Goal: Information Seeking & Learning: Learn about a topic

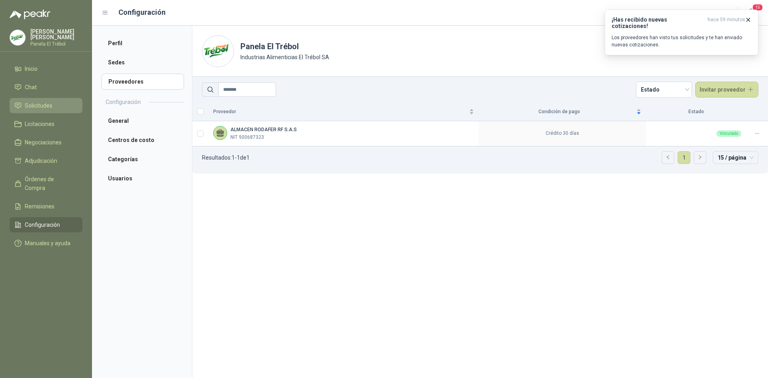
click at [32, 110] on span "Solicitudes" at bounding box center [39, 105] width 28 height 9
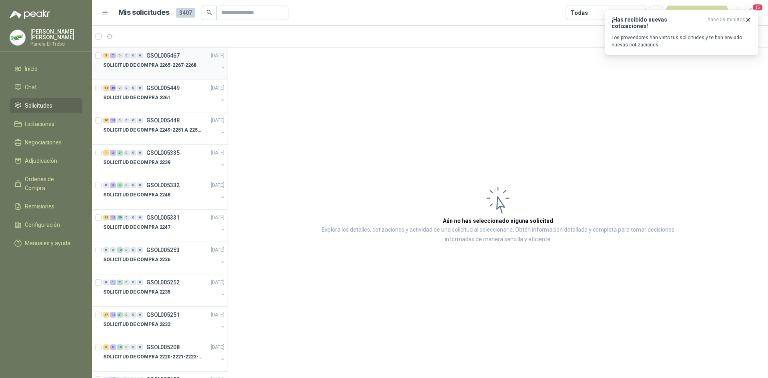
click at [220, 68] on button "button" at bounding box center [223, 67] width 6 height 6
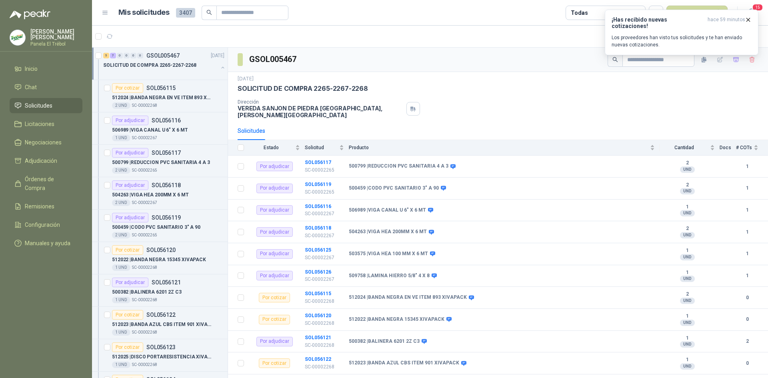
click at [220, 66] on button "button" at bounding box center [223, 67] width 6 height 6
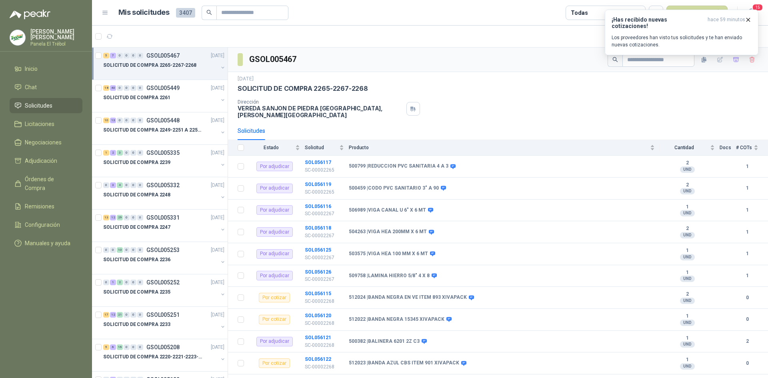
scroll to position [3, 0]
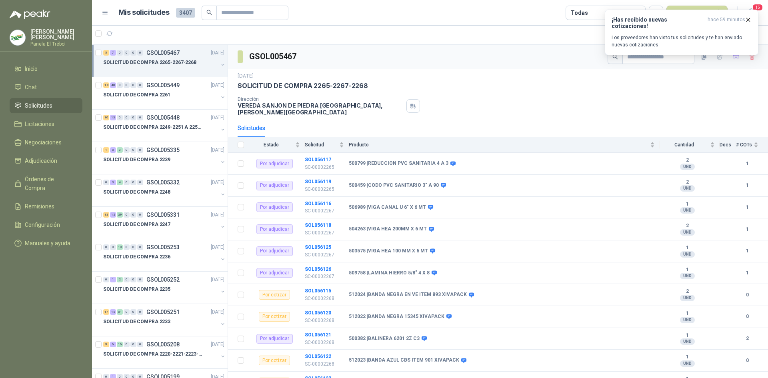
click at [220, 66] on button "button" at bounding box center [223, 65] width 6 height 6
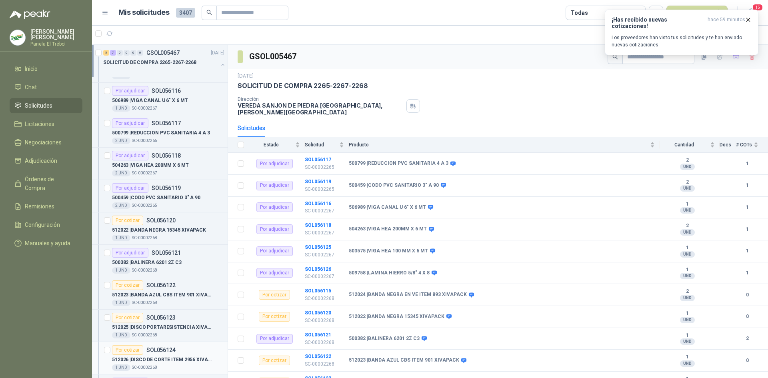
scroll to position [0, 0]
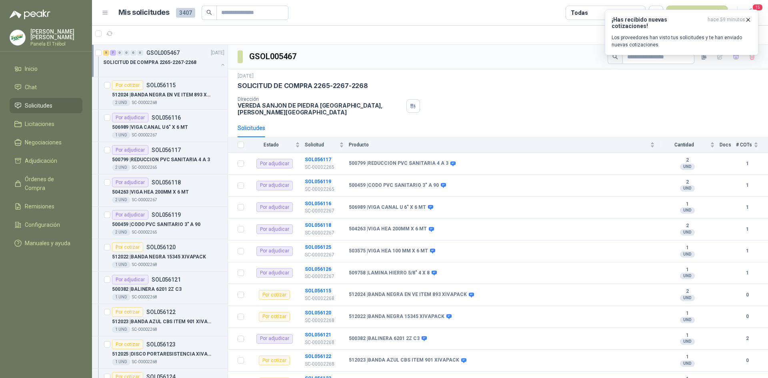
click at [212, 64] on div "SOLICITUD DE COMPRA 2265-2267-2268" at bounding box center [164, 66] width 123 height 16
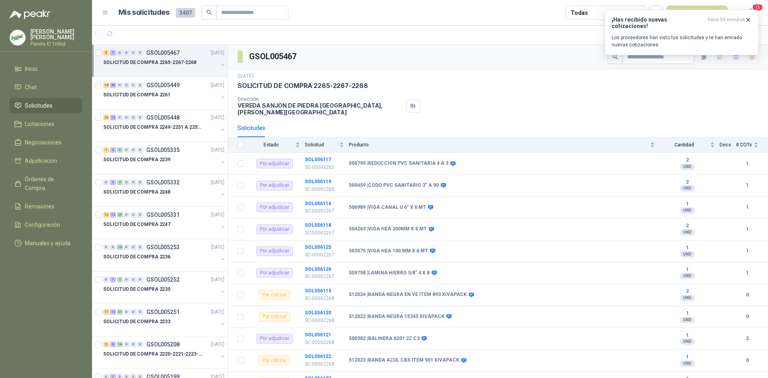
click at [175, 64] on p "SOLICITUD DE COMPRA 2265-2267-2268" at bounding box center [149, 63] width 93 height 8
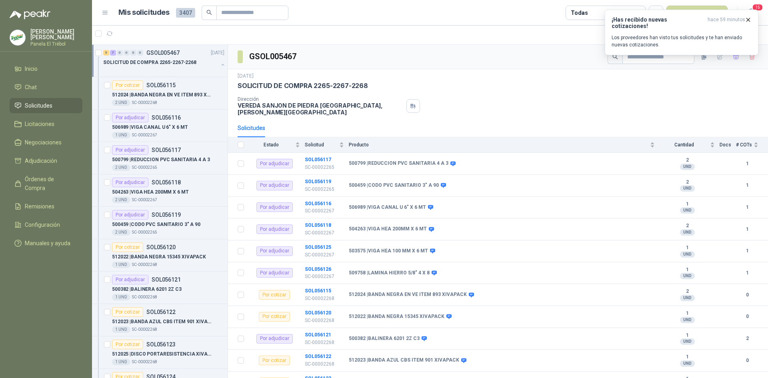
click at [220, 67] on icon "button" at bounding box center [223, 65] width 6 height 6
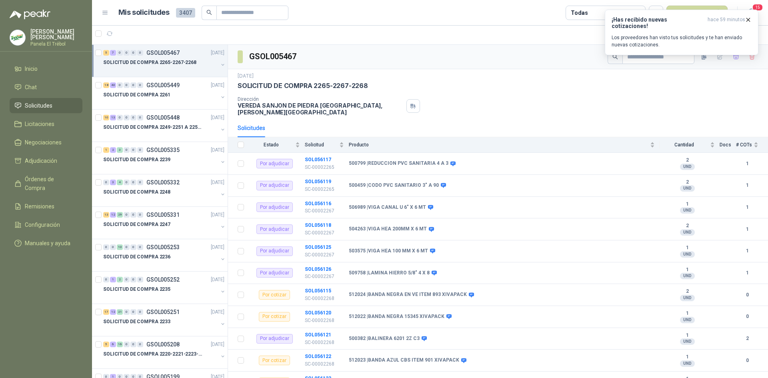
click at [220, 65] on button "button" at bounding box center [223, 65] width 6 height 6
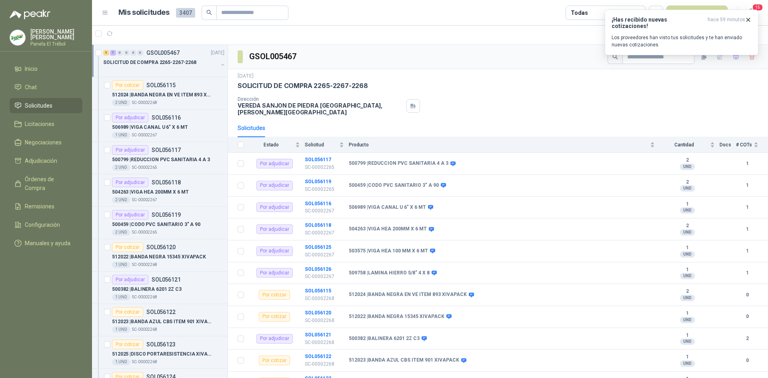
click at [220, 66] on button "button" at bounding box center [223, 65] width 6 height 6
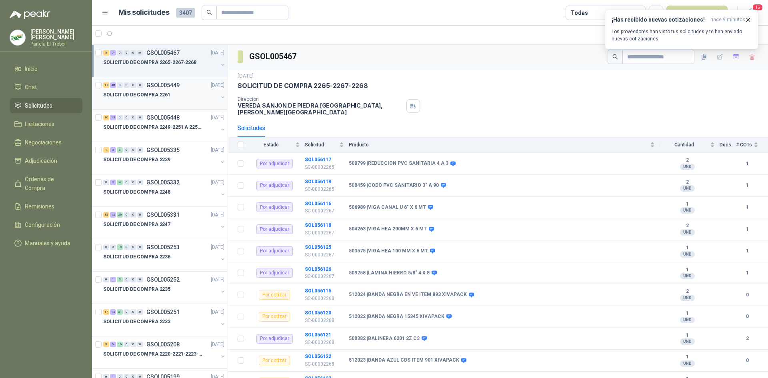
drag, startPoint x: 205, startPoint y: 130, endPoint x: 204, endPoint y: 108, distance: 22.8
click at [220, 98] on button "button" at bounding box center [223, 97] width 6 height 6
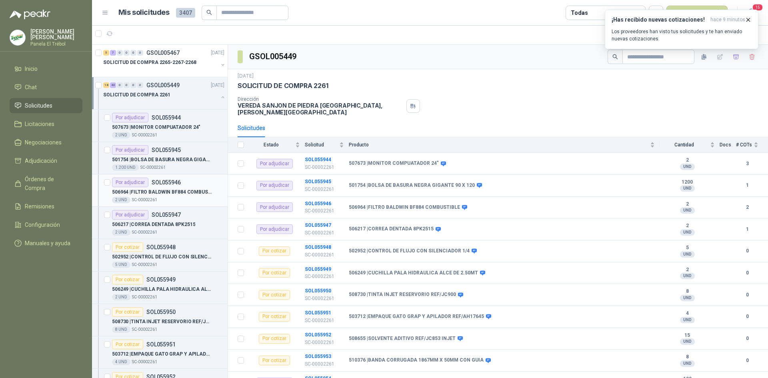
click at [179, 197] on div "2 UND  SC-00002261" at bounding box center [168, 200] width 112 height 6
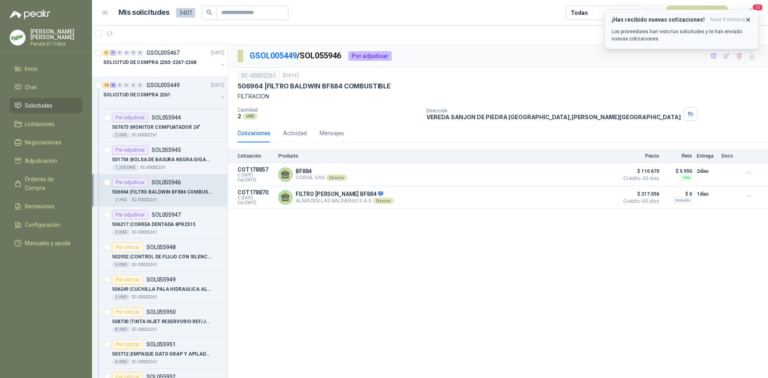
click at [749, 19] on icon "button" at bounding box center [748, 19] width 7 height 7
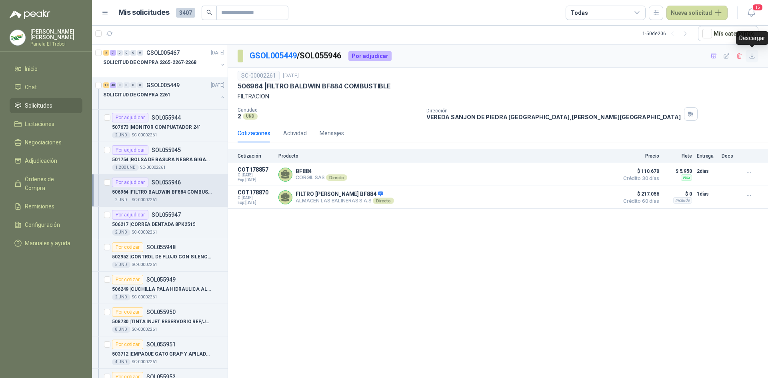
click at [751, 57] on icon "button" at bounding box center [752, 56] width 7 height 7
click at [150, 225] on p "506217 | [PERSON_NAME] DENTADA 8PK2515" at bounding box center [153, 225] width 83 height 8
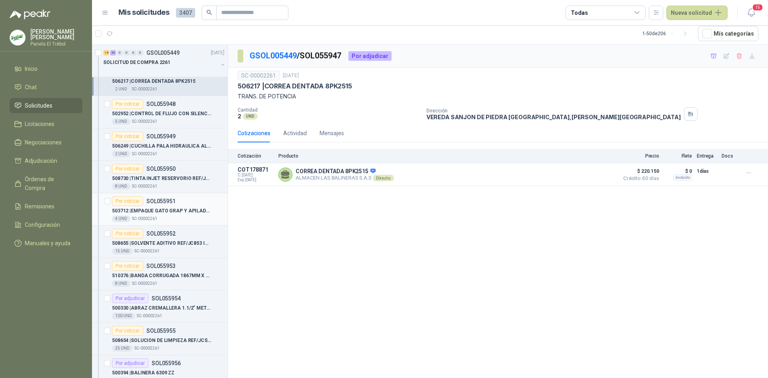
scroll to position [160, 0]
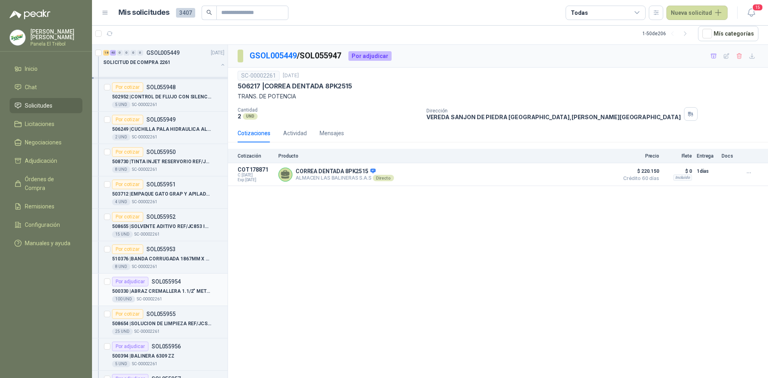
click at [168, 289] on p "500330 | ABRAZ CREMALLERA 1.1/2" METALICA" at bounding box center [162, 292] width 100 height 8
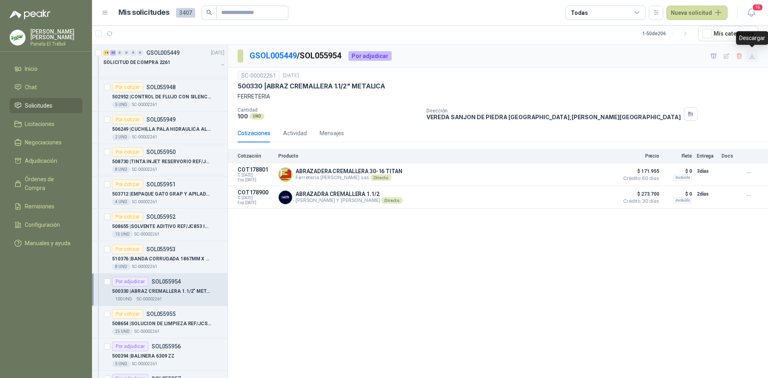
click at [753, 59] on icon "button" at bounding box center [752, 56] width 7 height 7
click at [636, 237] on div "GSOL005449 / SOL055954 Por adjudicar SC-00002261 [DATE] 500330 | ABRAZ CREMALLE…" at bounding box center [498, 211] width 540 height 333
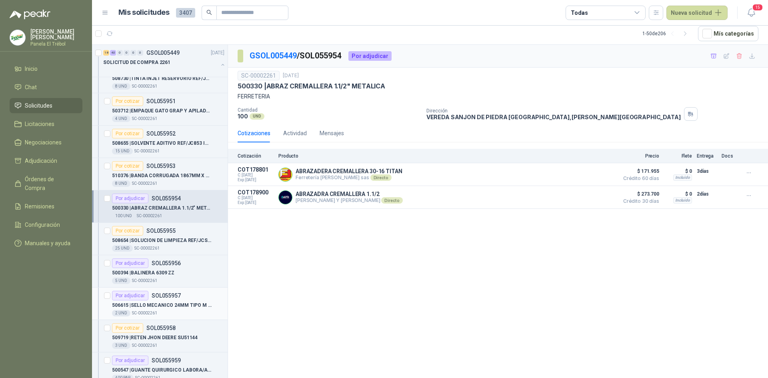
scroll to position [267, 0]
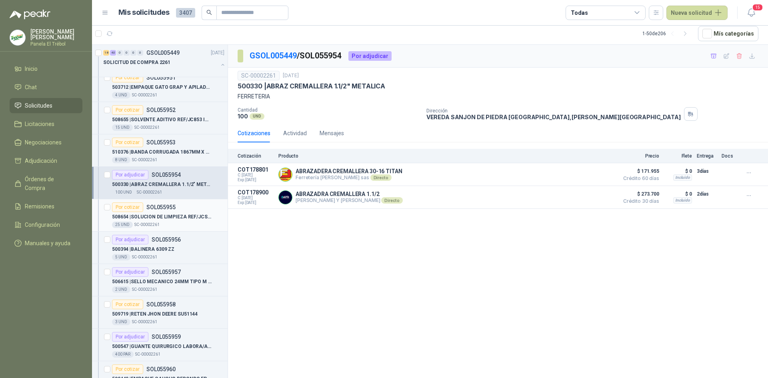
click at [166, 218] on p "508654 | SOLUCION DE LIMPIEZA REF/JCS04 INJET" at bounding box center [162, 217] width 100 height 8
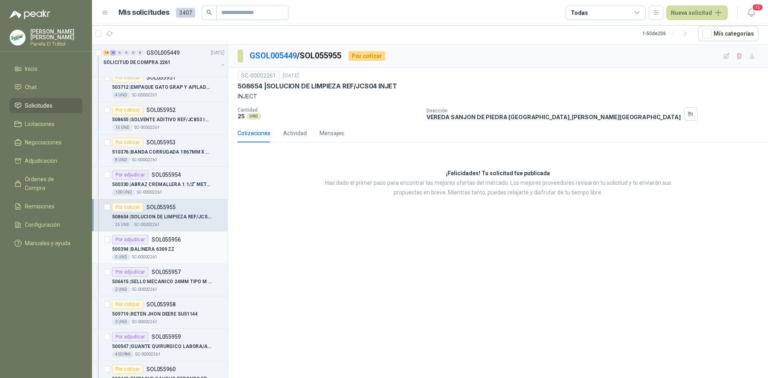
click at [178, 250] on div "500394 | BALINERA 6309 ZZ" at bounding box center [168, 249] width 112 height 10
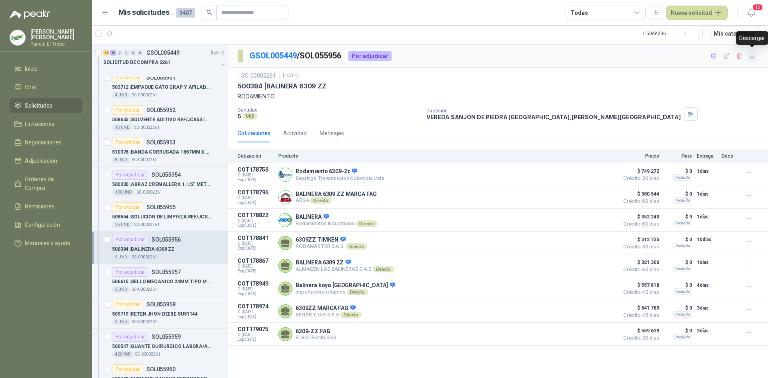
click at [754, 54] on icon "button" at bounding box center [752, 56] width 7 height 7
click at [171, 280] on p "506615 | SELLO MECANICO 24MM TIPO M CARBON [PERSON_NAME]" at bounding box center [162, 282] width 100 height 8
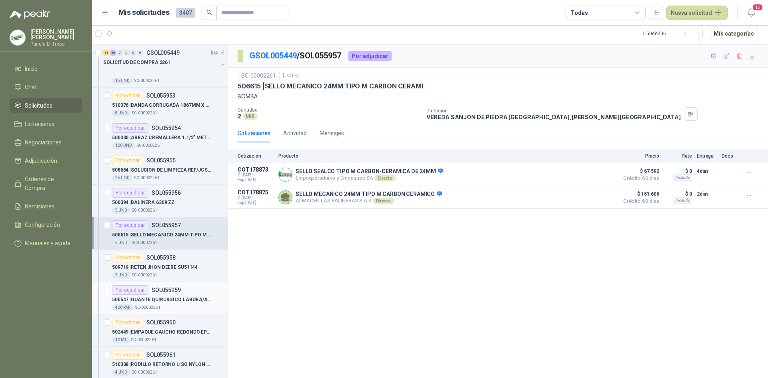
scroll to position [320, 0]
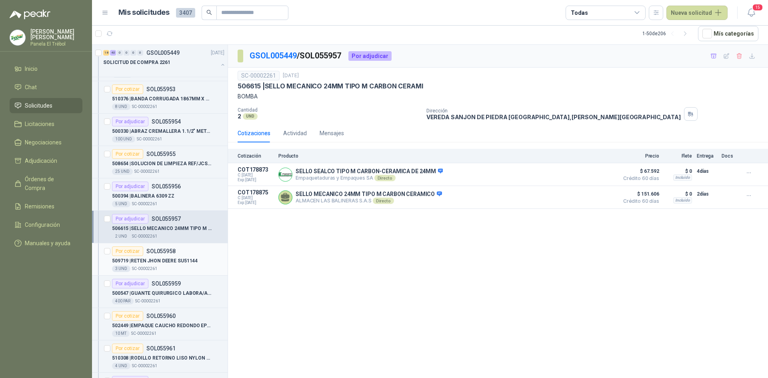
click at [181, 267] on div "3 UND  SC-00002261" at bounding box center [168, 269] width 112 height 6
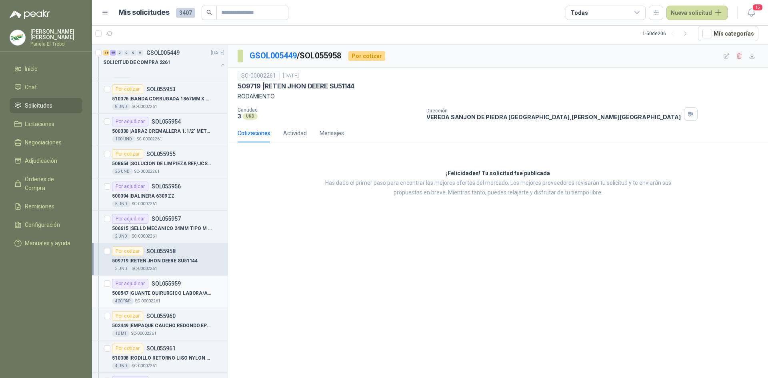
click at [178, 291] on p "500547 | GUANTE QUIRURGICO LABORA/AZUL TALLA L" at bounding box center [162, 294] width 100 height 8
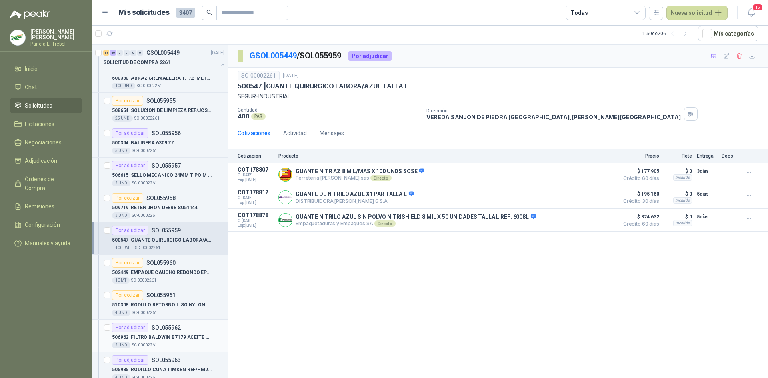
scroll to position [427, 0]
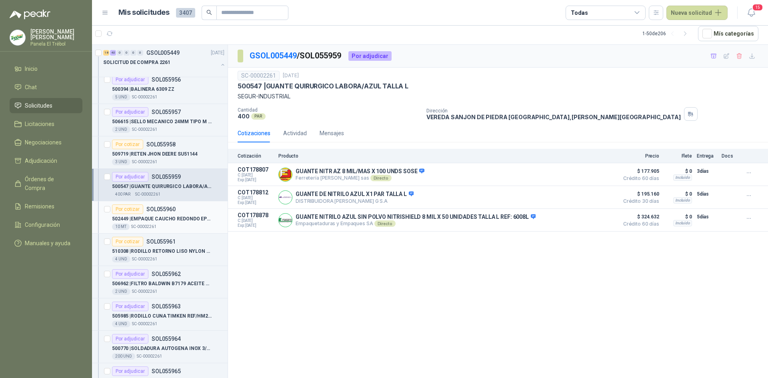
click at [171, 218] on p "502449 | EMPAQUE CAUCHO REDONDO EPDM 17/32"" at bounding box center [162, 219] width 100 height 8
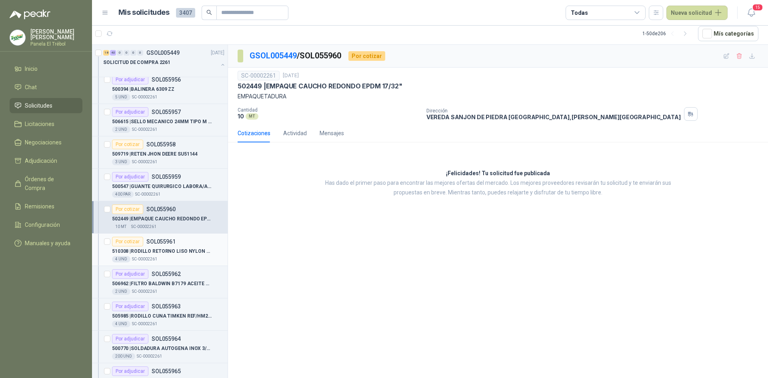
click at [175, 257] on div "4 UND  SC-00002261" at bounding box center [168, 259] width 112 height 6
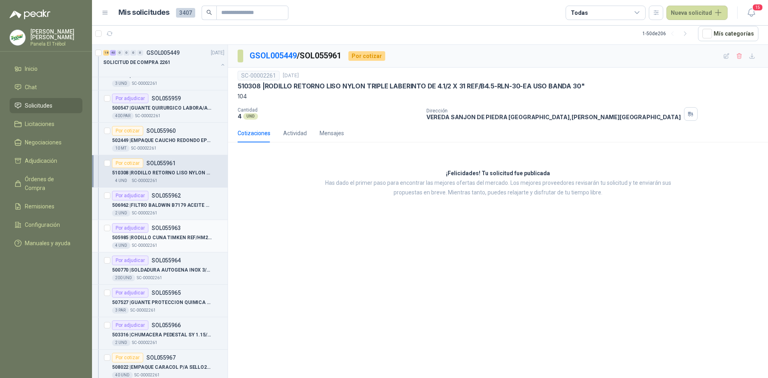
scroll to position [507, 0]
click at [167, 203] on p "506962 | FILTRO [PERSON_NAME] B7179 ACEITE [PERSON_NAME]" at bounding box center [162, 204] width 100 height 8
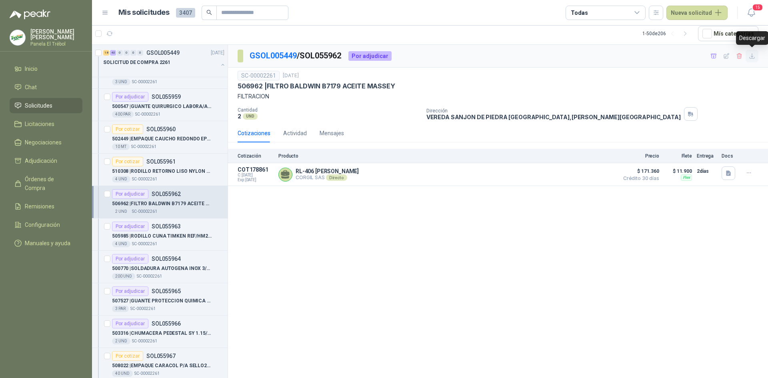
click at [752, 57] on icon "button" at bounding box center [752, 56] width 5 height 5
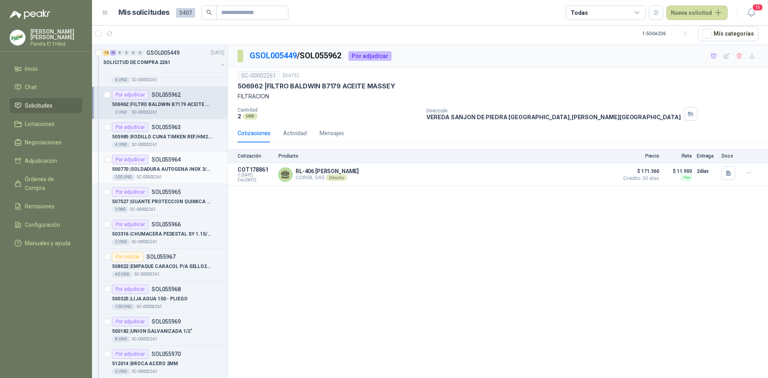
scroll to position [613, 0]
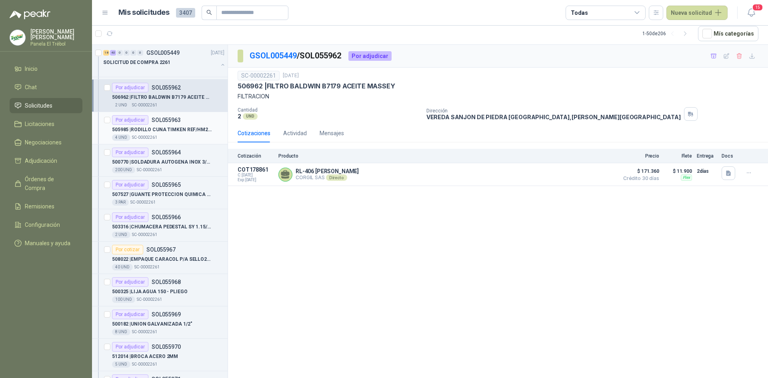
click at [172, 137] on div "4 UND  SC-00002261" at bounding box center [168, 137] width 112 height 6
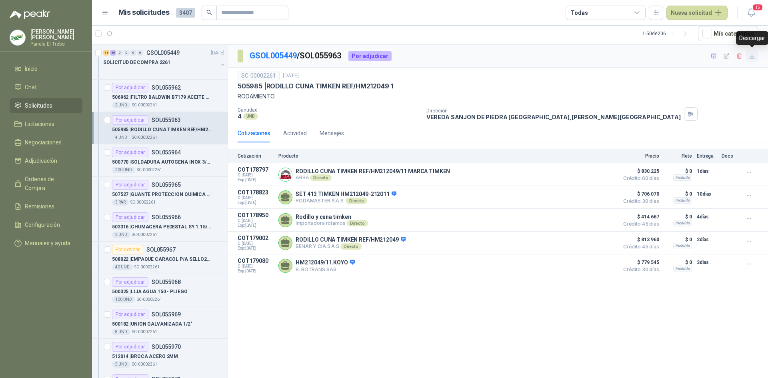
click at [752, 58] on icon "button" at bounding box center [752, 56] width 7 height 7
drag, startPoint x: 163, startPoint y: 161, endPoint x: 175, endPoint y: 163, distance: 12.2
click at [163, 161] on p "500770 | SOLDADURA AUTOGENA INOX 3/32" at bounding box center [162, 162] width 100 height 8
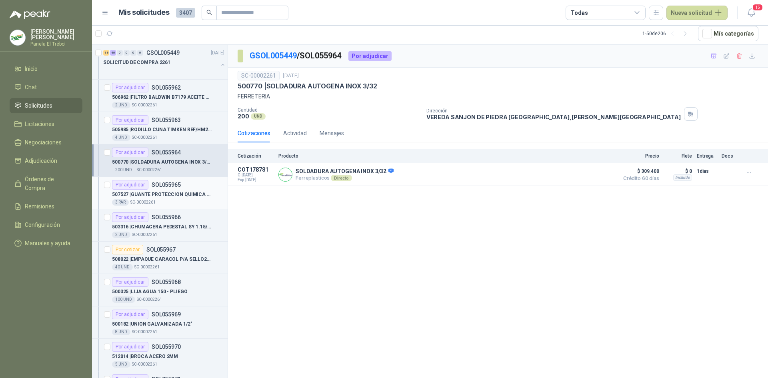
click at [166, 191] on p "507527 | GUANTE PROTECCION QUIMICA NO 5 [PERSON_NAME] SEMICORRUGADO 60CM PVC RE…" at bounding box center [162, 195] width 100 height 8
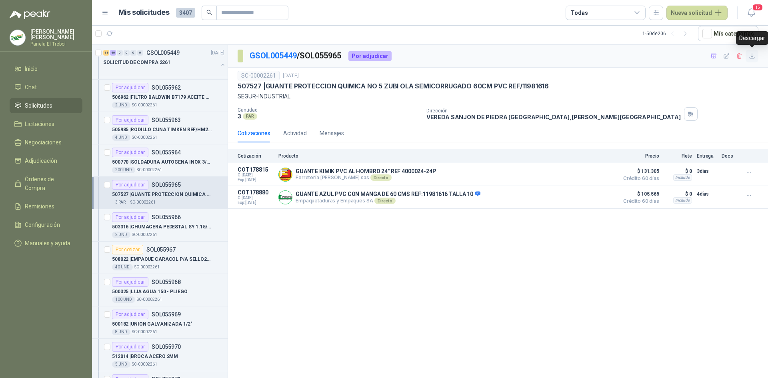
click at [752, 56] on icon "button" at bounding box center [752, 56] width 7 height 7
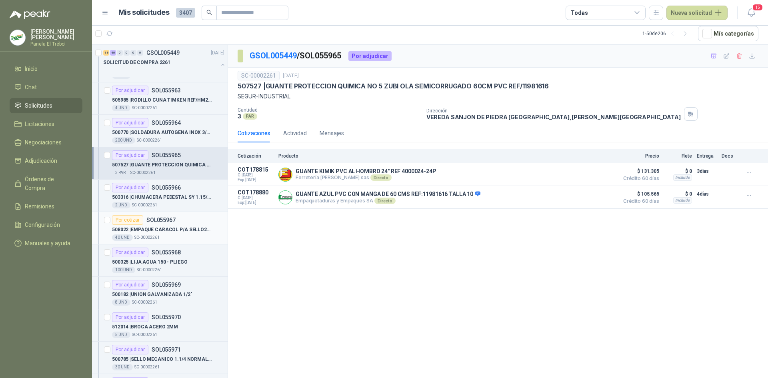
scroll to position [667, 0]
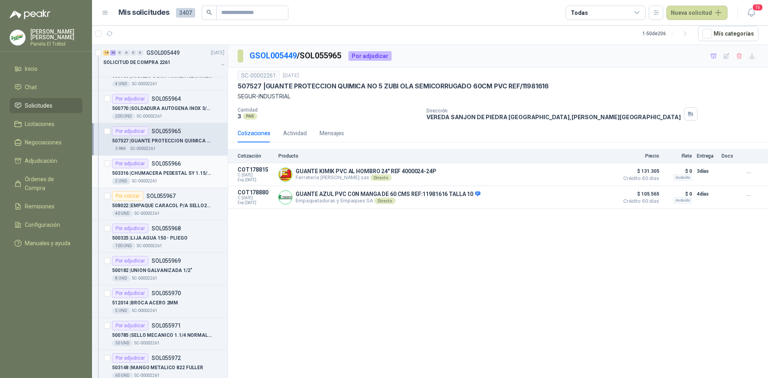
click at [160, 167] on div "Por adjudicar SOL055966" at bounding box center [146, 164] width 69 height 10
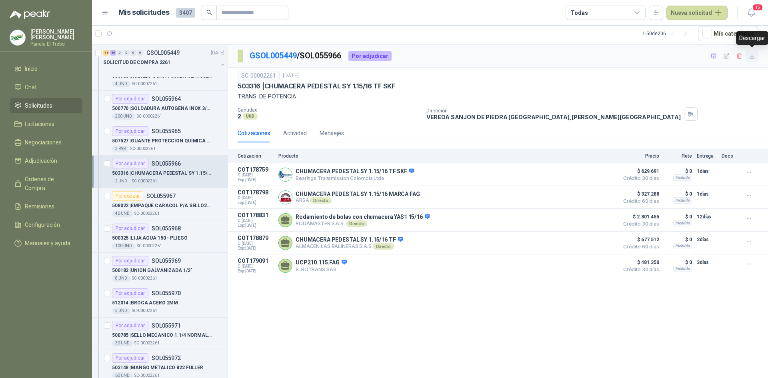
click at [752, 58] on icon "button" at bounding box center [752, 56] width 5 height 5
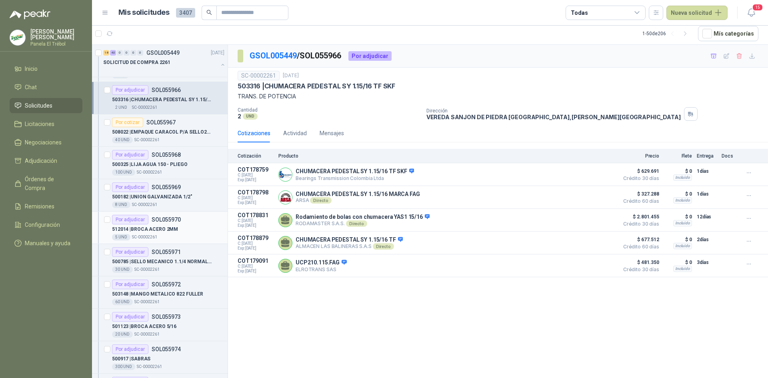
scroll to position [747, 0]
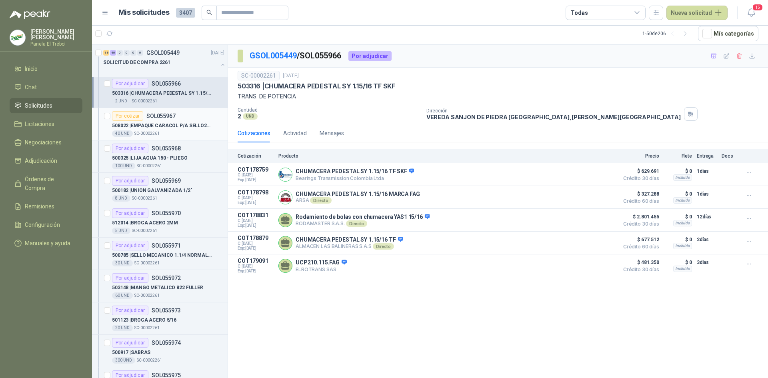
click at [143, 123] on p "508022 | EMPAQUE CARACOL P/A SELLO20D COD920790005 BOMBA HY-FLO 20A-L2 ITEM 18" at bounding box center [162, 126] width 100 height 8
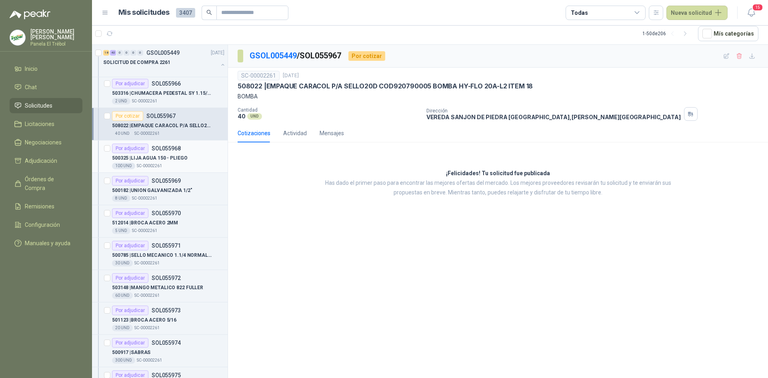
click at [155, 158] on p "500325 | LIJA AGUA 150 - [PERSON_NAME]" at bounding box center [149, 158] width 75 height 8
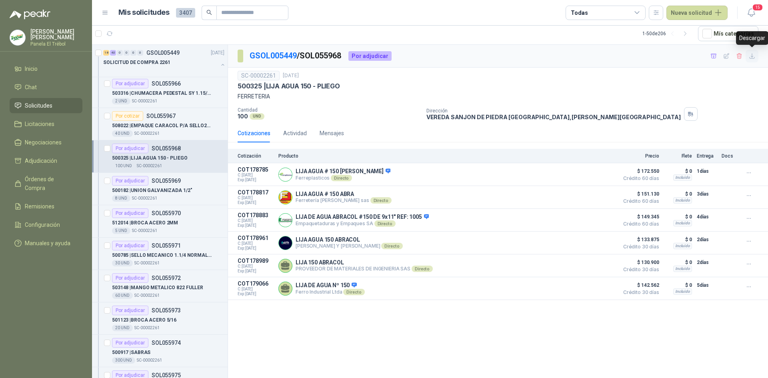
click at [754, 56] on icon "button" at bounding box center [752, 56] width 7 height 7
click at [160, 189] on p "500182 | UNION GALVANIZADA 1/2"" at bounding box center [152, 191] width 80 height 8
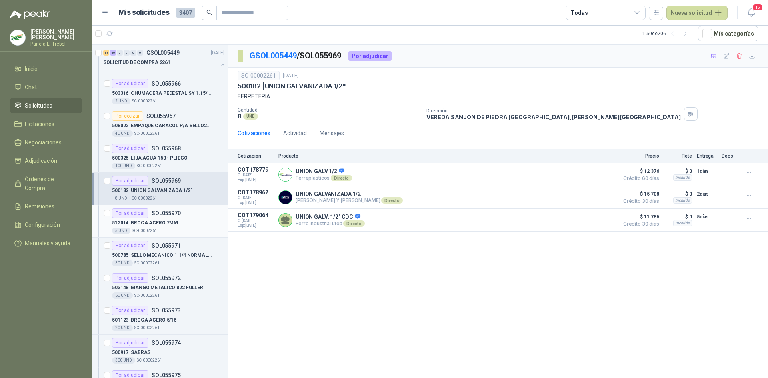
click at [156, 227] on div "512014 | BROCA ACERO 2MM" at bounding box center [168, 223] width 112 height 10
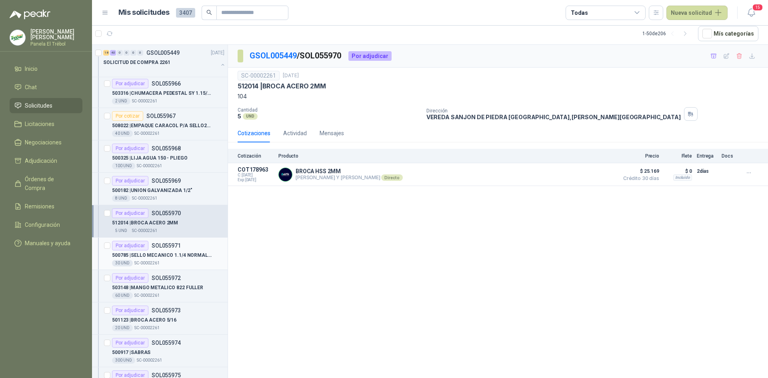
click at [148, 260] on div "500785 | SELLO MECANICO 1.1/4 NORMAL TIPO 21" at bounding box center [168, 255] width 112 height 10
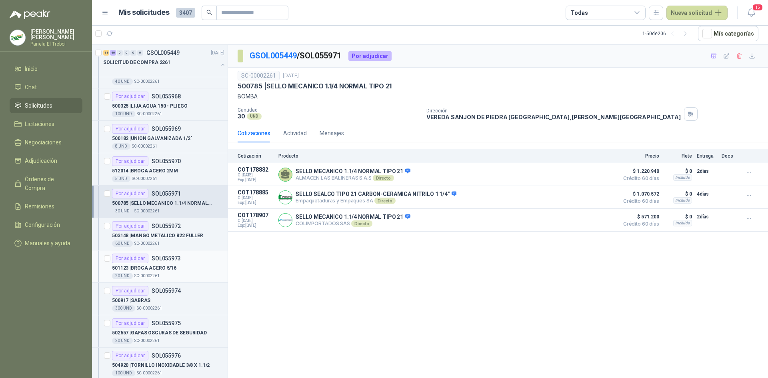
scroll to position [800, 0]
click at [154, 237] on p "503148 | MANGO METALICO 822 [PERSON_NAME]" at bounding box center [157, 235] width 91 height 8
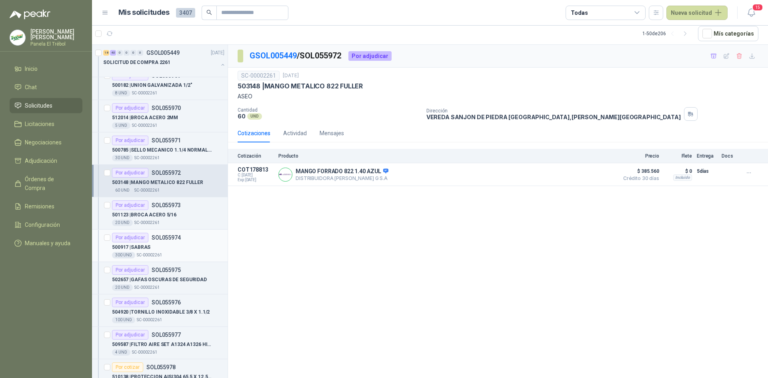
scroll to position [853, 0]
click at [148, 218] on div "501123 | BROCA ACERO 5/16" at bounding box center [168, 214] width 112 height 10
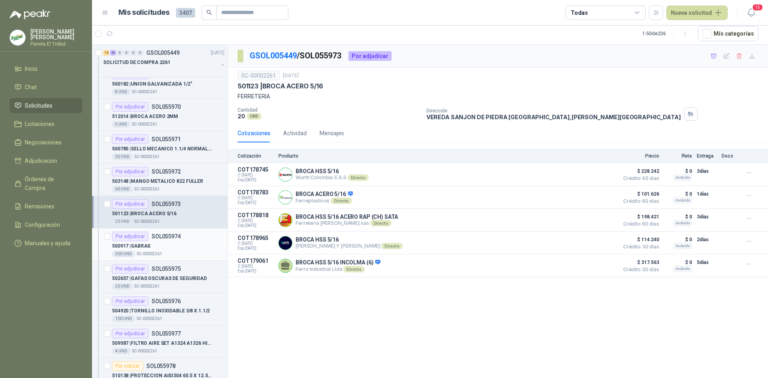
click at [149, 250] on p "500917 | SABRAS" at bounding box center [131, 246] width 38 height 8
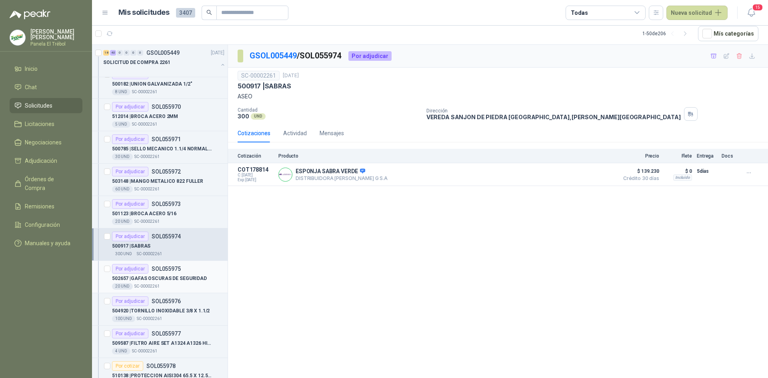
click at [166, 282] on p "502657 | GAFAS OSCURAS DE SEGURIDAD" at bounding box center [159, 279] width 95 height 8
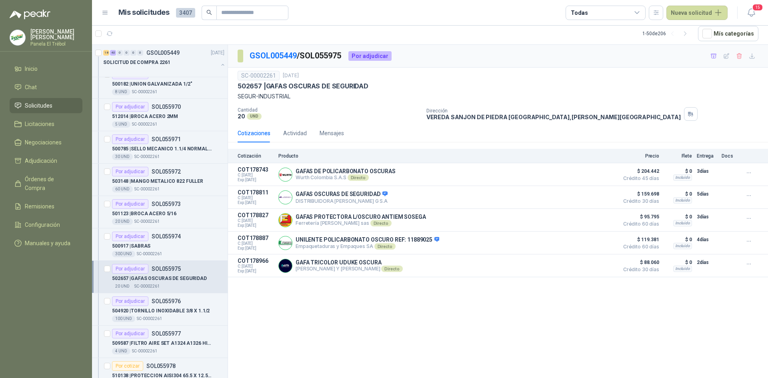
scroll to position [880, 0]
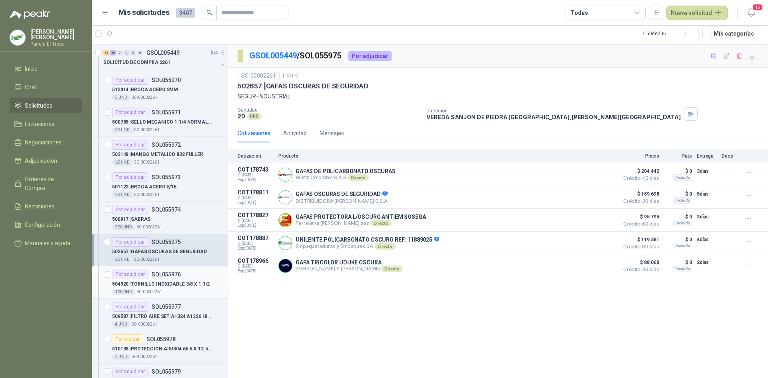
click at [156, 283] on p "504920 | TORNILLO INOXIDABLE 3/8 X 1.1/2" at bounding box center [161, 284] width 98 height 8
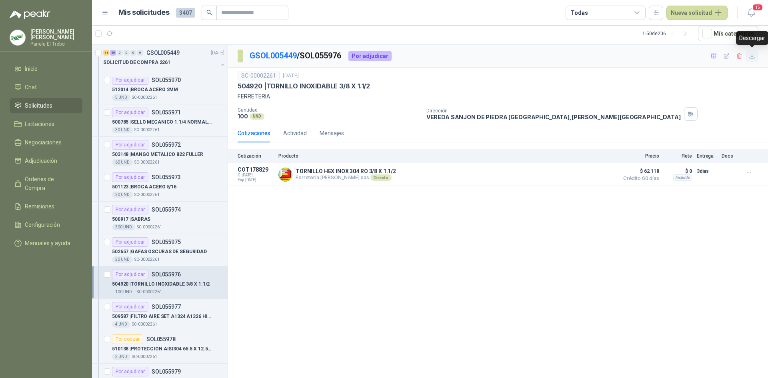
click at [753, 58] on icon "button" at bounding box center [752, 56] width 7 height 7
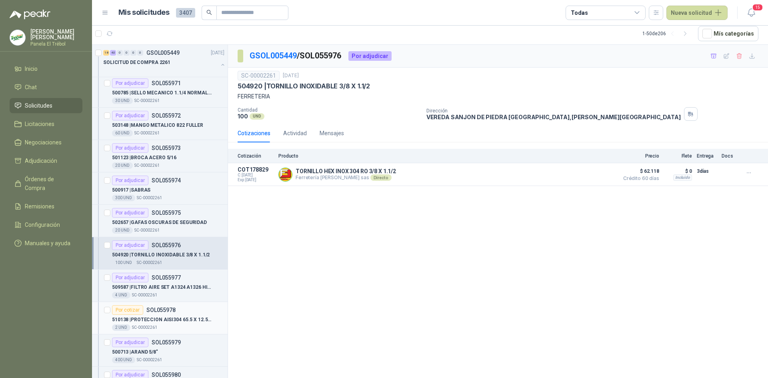
scroll to position [960, 0]
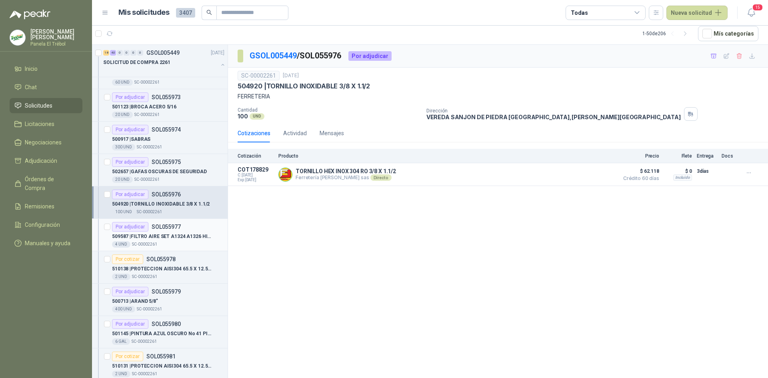
click at [154, 235] on p "509587 | FILTRO AIRE SET A1324 A1326 HINO 500 FC4" at bounding box center [162, 237] width 100 height 8
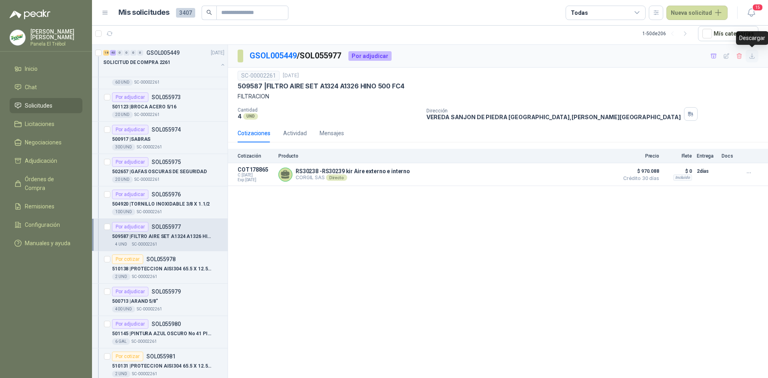
click at [753, 59] on icon "button" at bounding box center [752, 56] width 7 height 7
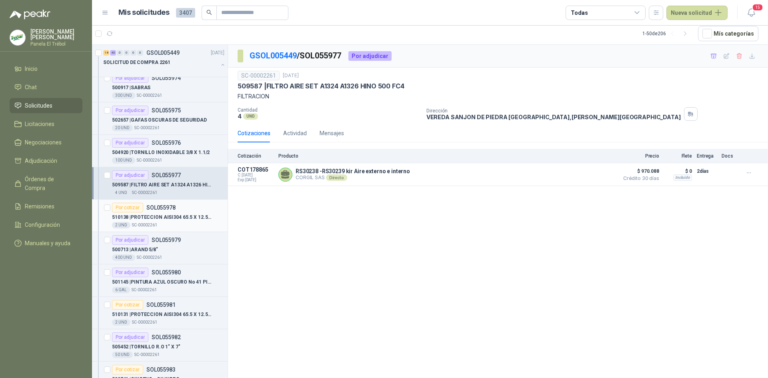
scroll to position [1013, 0]
click at [159, 219] on p "510138 | PROTECCION AISI304 65.5 X 12.5 X 1.5 L505,3 MA251784 MH320274 SMIPACK" at bounding box center [162, 216] width 100 height 8
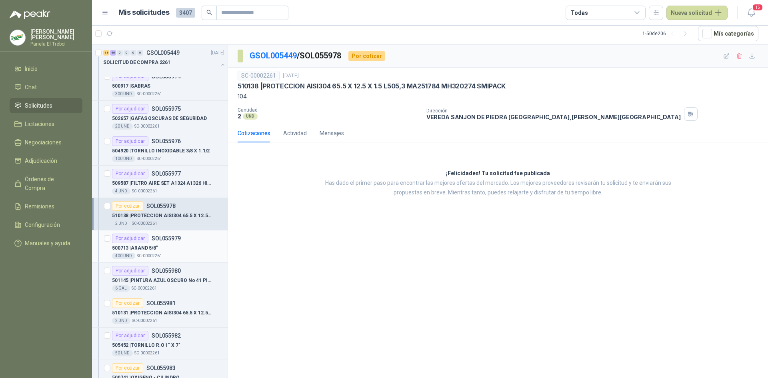
click at [150, 248] on p "500713 | [PERSON_NAME] 5/8"" at bounding box center [135, 248] width 46 height 8
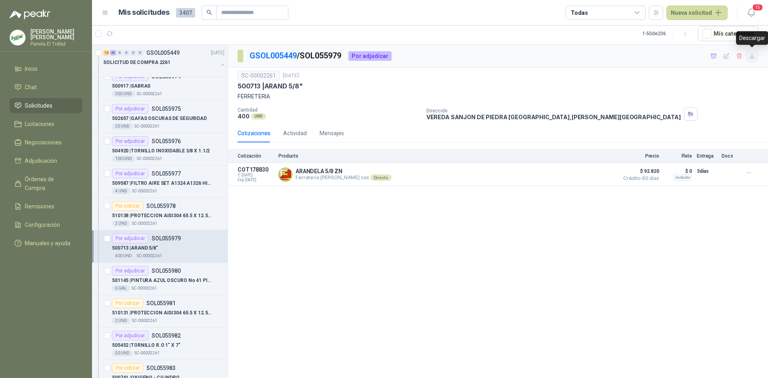
click at [753, 56] on icon "button" at bounding box center [752, 56] width 7 height 7
click at [157, 282] on p "501145 | PINTURA AZUL OSCURO No 41 PINTUCO" at bounding box center [162, 281] width 100 height 8
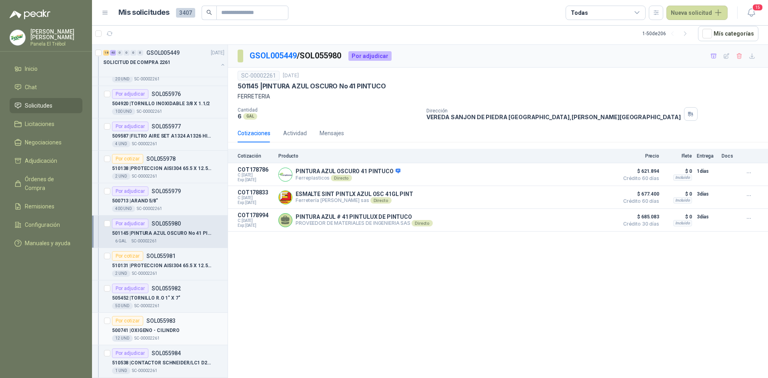
scroll to position [1067, 0]
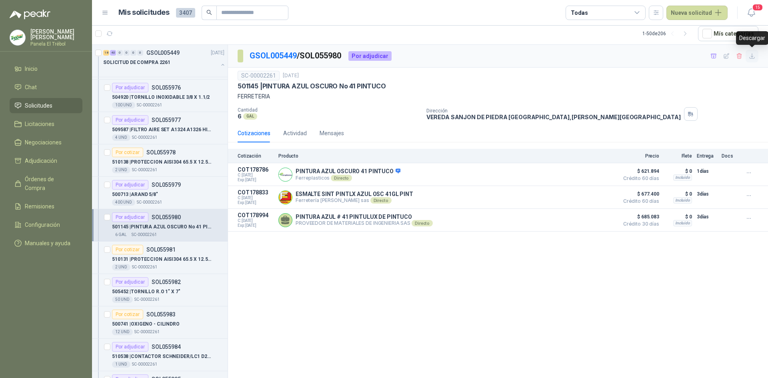
click at [753, 57] on icon "button" at bounding box center [752, 56] width 7 height 7
click at [174, 260] on p "510131 | PROTECCION AISI304 65.5 X 12.5 X 1.5 L 659,5 MA251786 MH 320274 SMIPACK" at bounding box center [162, 260] width 100 height 8
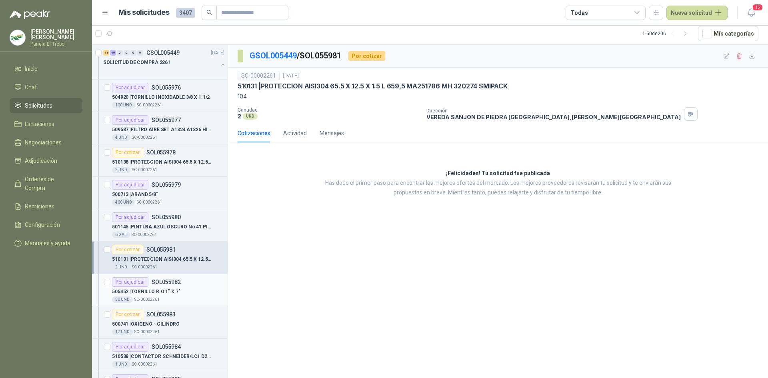
click at [161, 288] on p "505452 | TORNILLO R.O 1" X 7"" at bounding box center [146, 292] width 68 height 8
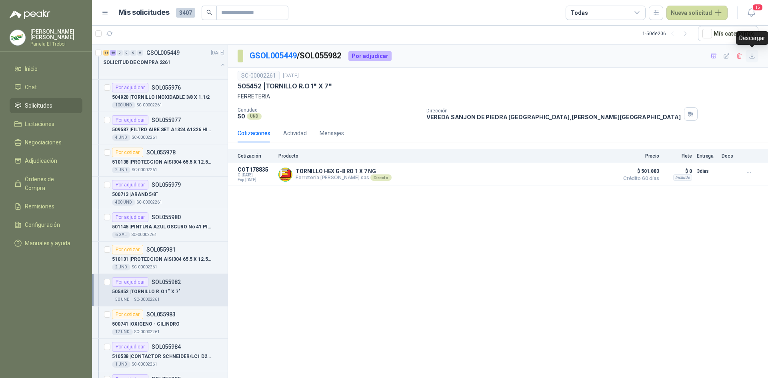
click at [750, 60] on button "button" at bounding box center [752, 56] width 13 height 13
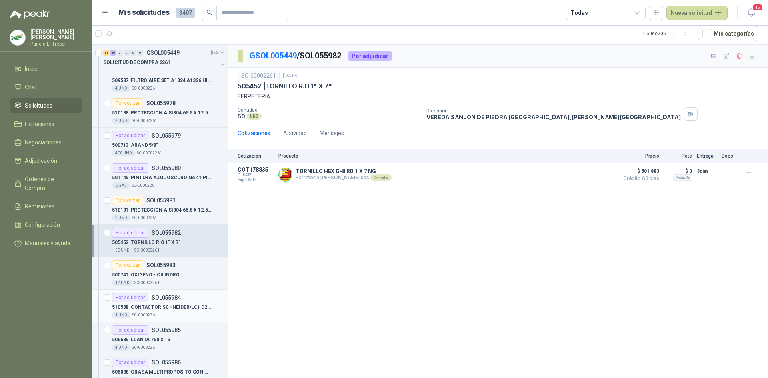
scroll to position [1120, 0]
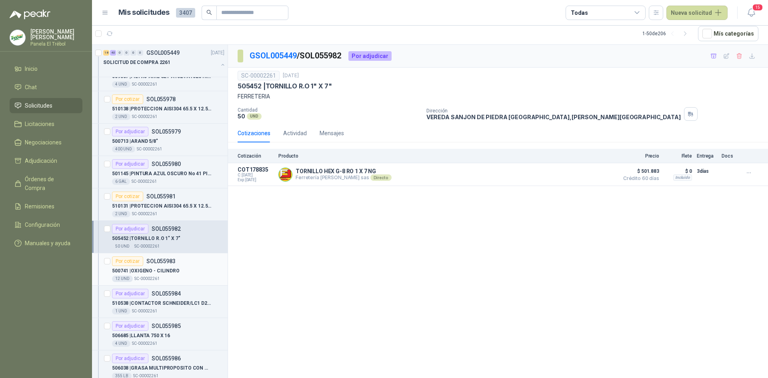
click at [166, 270] on p "500741 | OXIGENO - CILINDRO" at bounding box center [146, 271] width 68 height 8
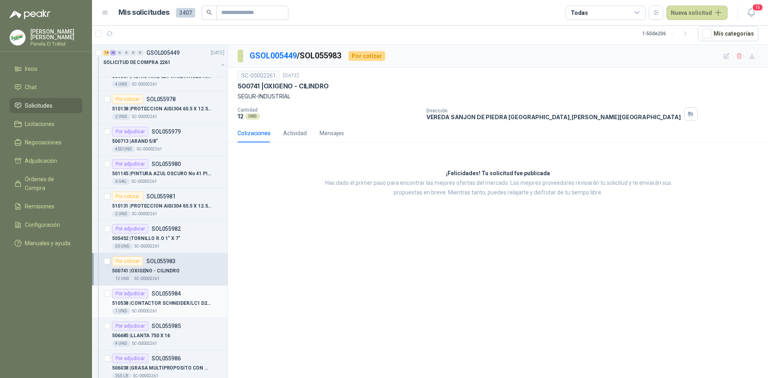
click at [162, 298] on div "Por adjudicar SOL055984" at bounding box center [146, 294] width 69 height 10
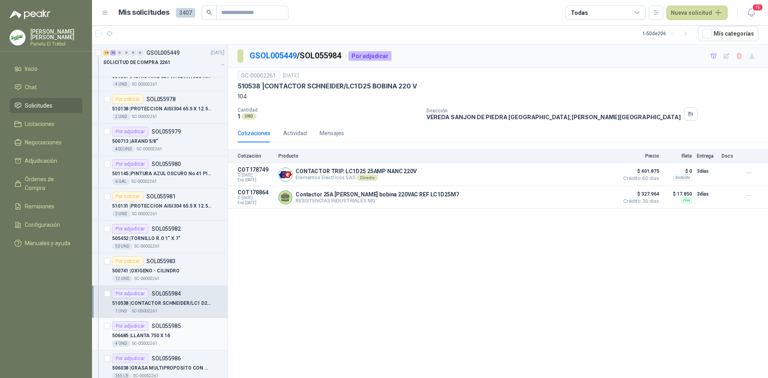
click at [155, 334] on p "506685 | LLANTA 750 X 16" at bounding box center [141, 336] width 58 height 8
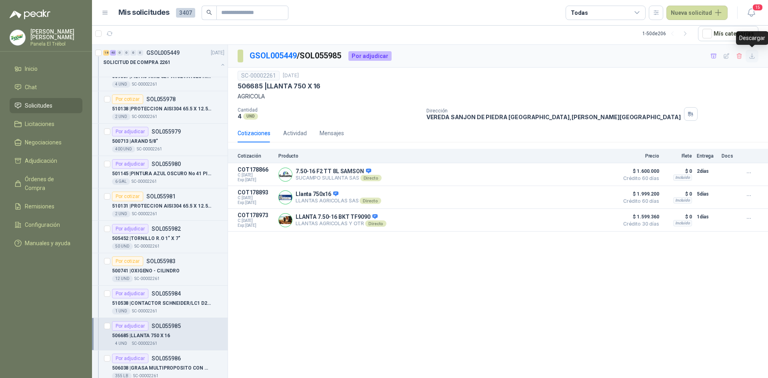
click at [752, 56] on icon "button" at bounding box center [752, 56] width 5 height 5
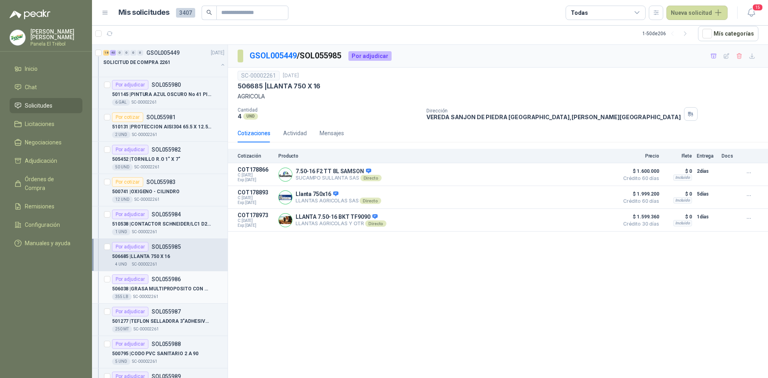
scroll to position [1200, 0]
click at [148, 287] on p "506038 | GRASA MULTIPROPOSITO CON MOLIBDENO" at bounding box center [162, 288] width 100 height 8
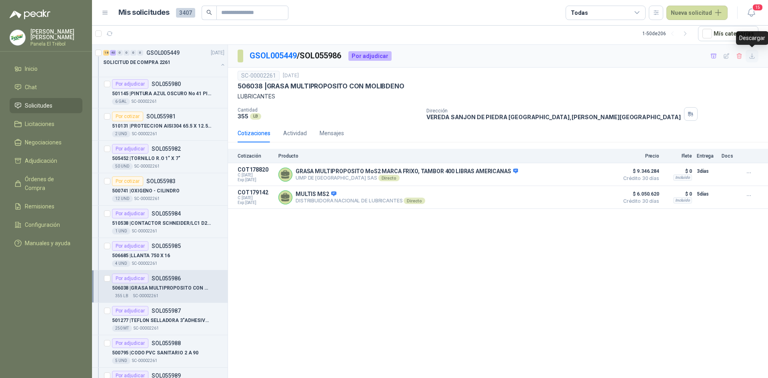
click at [752, 56] on icon "button" at bounding box center [752, 56] width 7 height 7
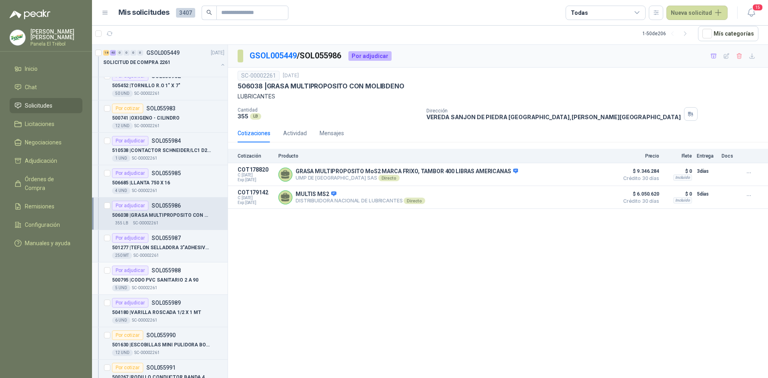
scroll to position [1280, 0]
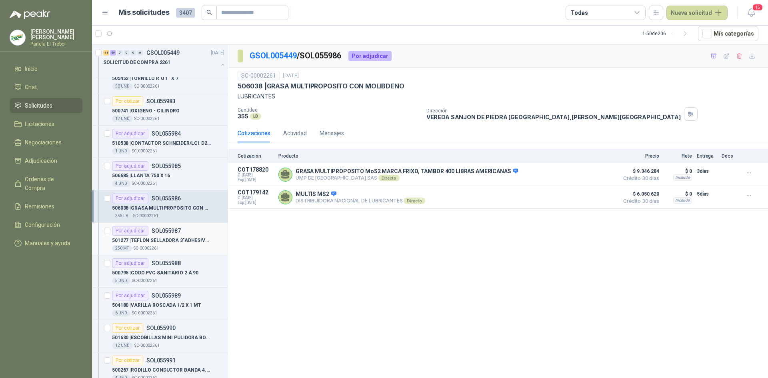
click at [150, 237] on p "501277 | TEFLON SELLADORA 3"ADHESIVO ROLLO X 25" at bounding box center [162, 241] width 100 height 8
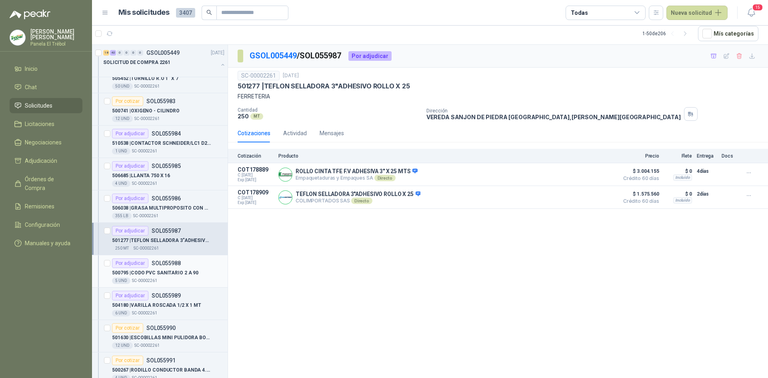
click at [153, 272] on p "500795 | CODO PVC SANITARIO 2 A 90" at bounding box center [155, 273] width 86 height 8
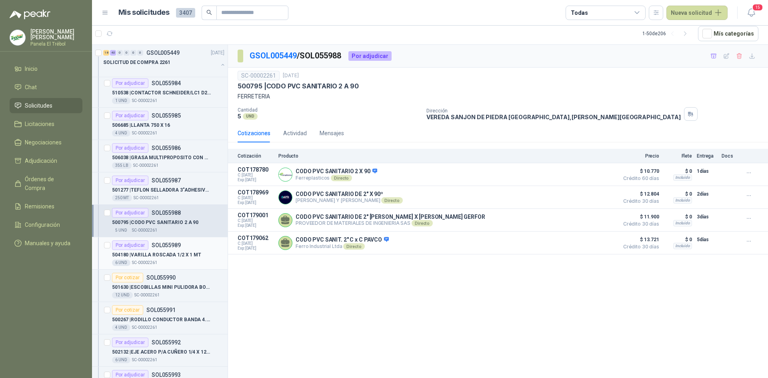
scroll to position [1333, 0]
click at [167, 249] on p "504180 | VARILLA ROSCADA 1/2 X 1 MT" at bounding box center [156, 252] width 89 height 8
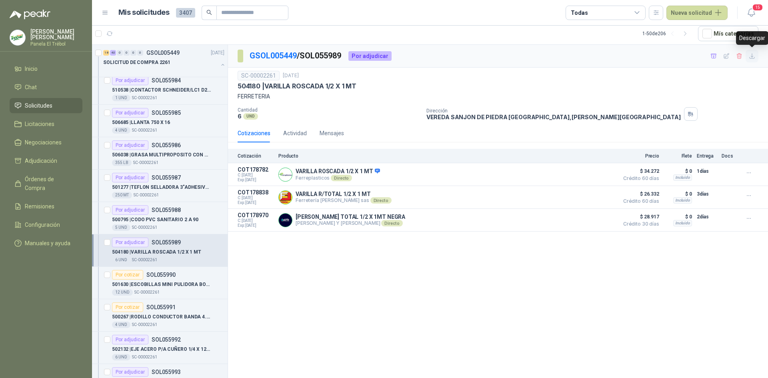
click at [753, 57] on icon "button" at bounding box center [752, 56] width 7 height 7
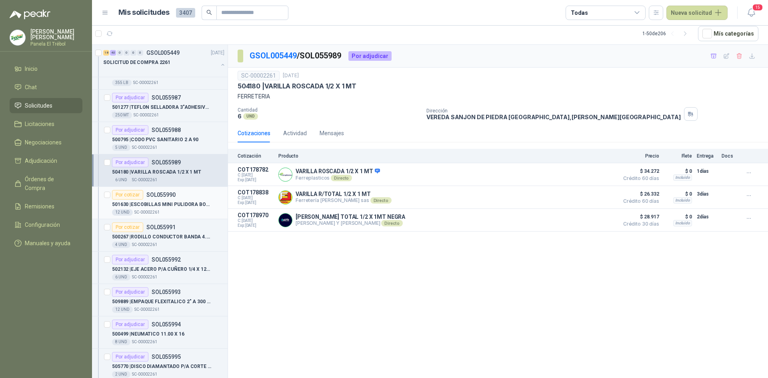
click at [156, 206] on p "501630 | ESCOBILLAS MINI PULIDORA BOSH" at bounding box center [162, 205] width 100 height 8
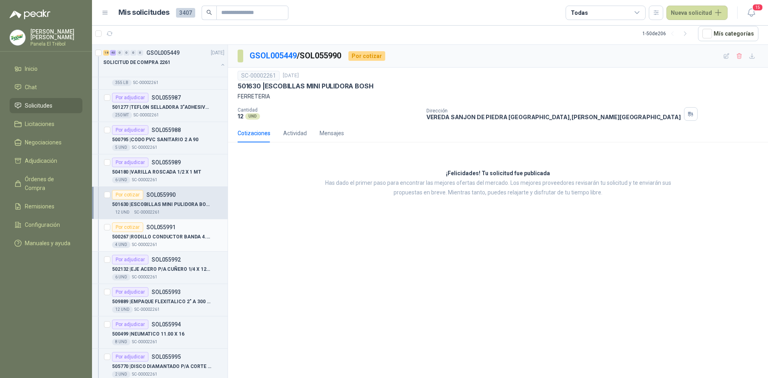
click at [154, 236] on p "500267 | RODILLO CONDUCTOR BANDA 4.1/2"X 11" CARGA" at bounding box center [162, 237] width 100 height 8
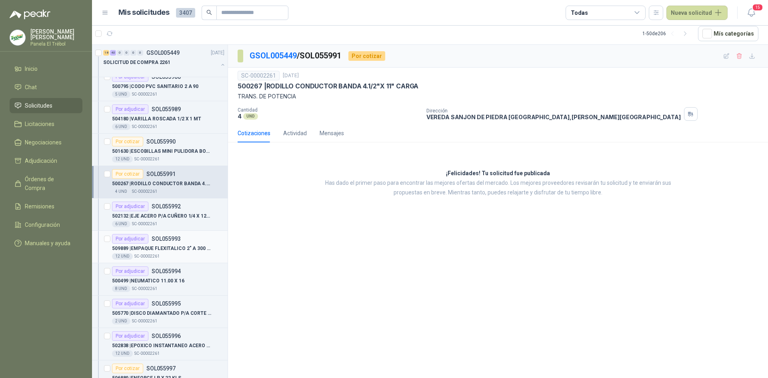
scroll to position [1467, 0]
click at [152, 215] on p "502132 | EJE ACERO P/A CUÑERO 1/4 X 12" [PERSON_NAME]" at bounding box center [162, 216] width 100 height 8
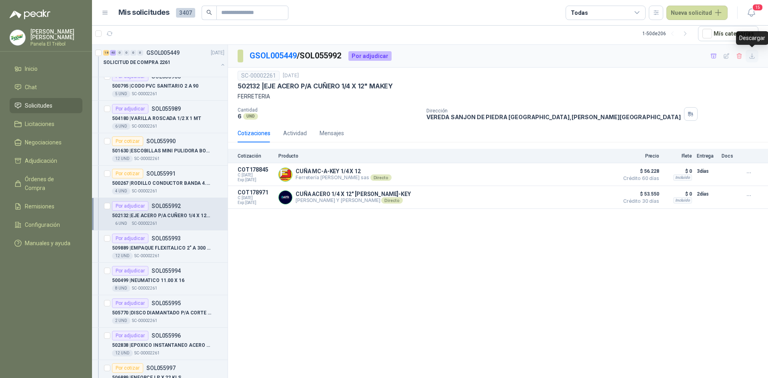
click at [751, 56] on icon "button" at bounding box center [752, 56] width 5 height 5
click at [146, 253] on p "SC-00002261" at bounding box center [146, 256] width 25 height 6
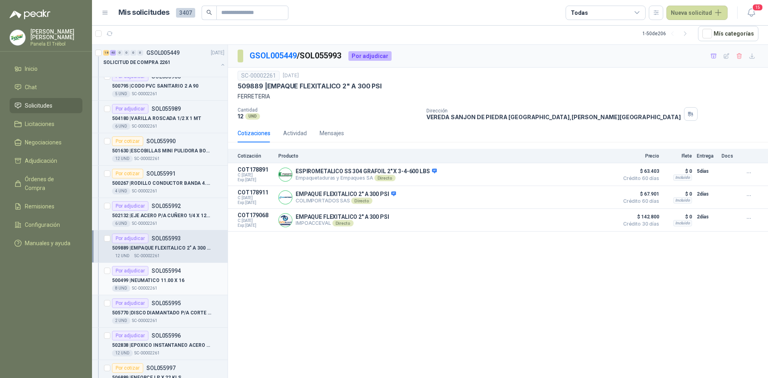
click at [160, 279] on p "500499 | NEUMATICO 11.00 X 16" at bounding box center [148, 281] width 72 height 8
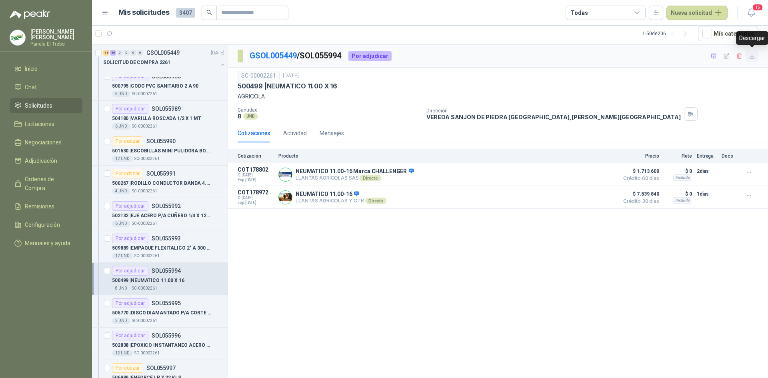
click at [750, 56] on icon "button" at bounding box center [752, 56] width 7 height 7
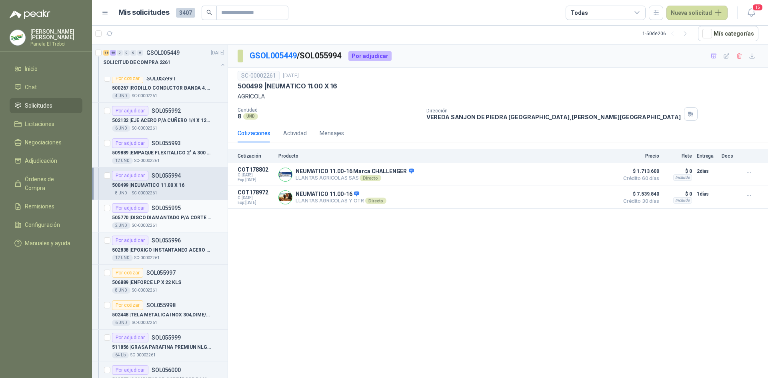
scroll to position [1573, 0]
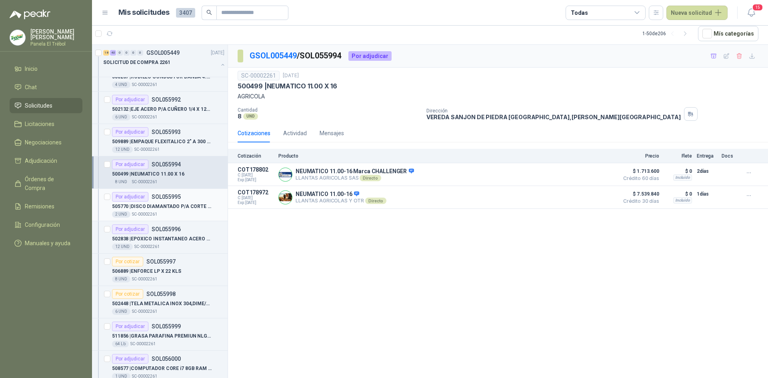
click at [159, 207] on p "505770 | DISCO DIAMANTADO P/A CORTE EN SECO 7"" at bounding box center [162, 207] width 100 height 8
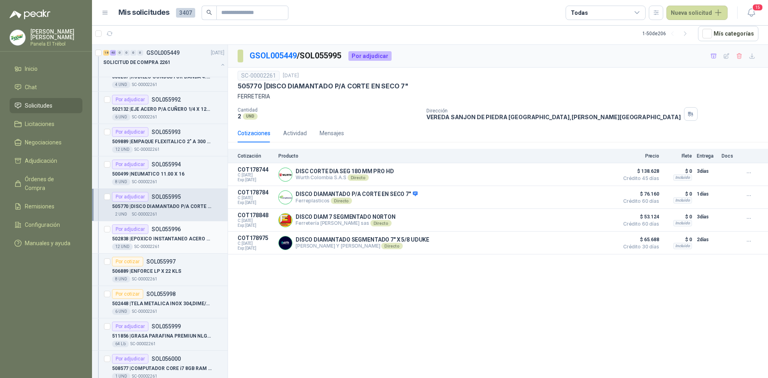
click at [148, 241] on p "502838 | EPOXICO INSTANTANEO ACERO ALLOY" at bounding box center [162, 239] width 100 height 8
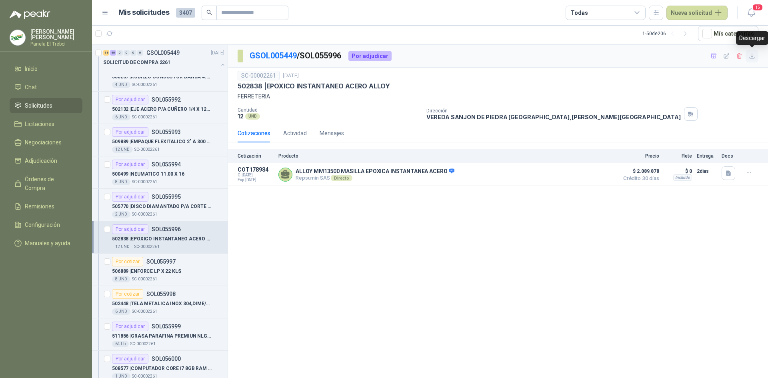
click at [753, 57] on icon "button" at bounding box center [752, 56] width 7 height 7
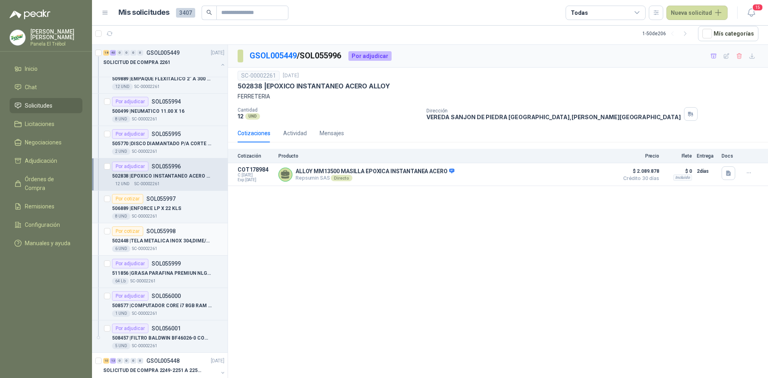
scroll to position [1653, 0]
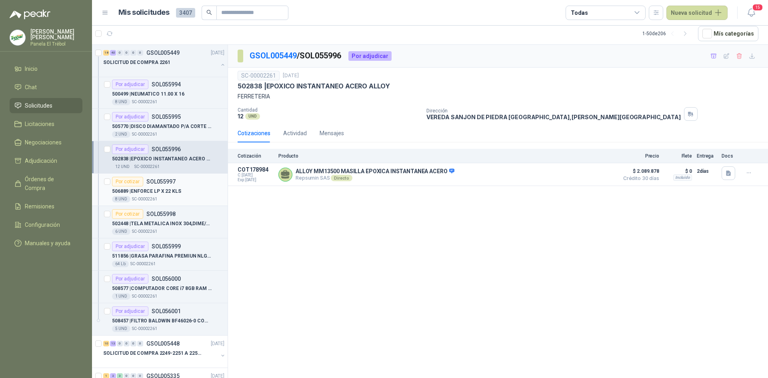
click at [163, 190] on p "506889 | ENFORCE LP X 22 KLS" at bounding box center [146, 192] width 69 height 8
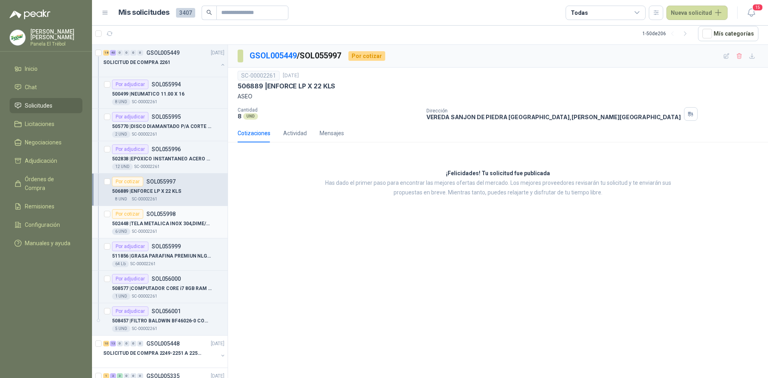
click at [163, 222] on p "502448 | TELA METALICA INOX 304,DIME/0.0013"ESP/ A" at bounding box center [162, 224] width 100 height 8
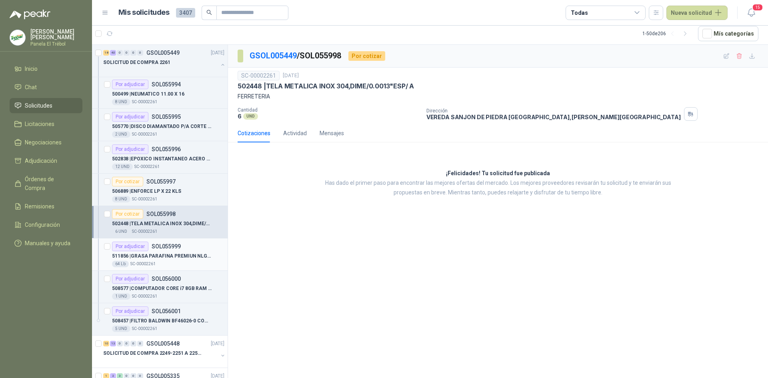
click at [148, 254] on p "511856 | GRASA PARAFINA PREMIUN NLGI 2 TK" at bounding box center [162, 256] width 100 height 8
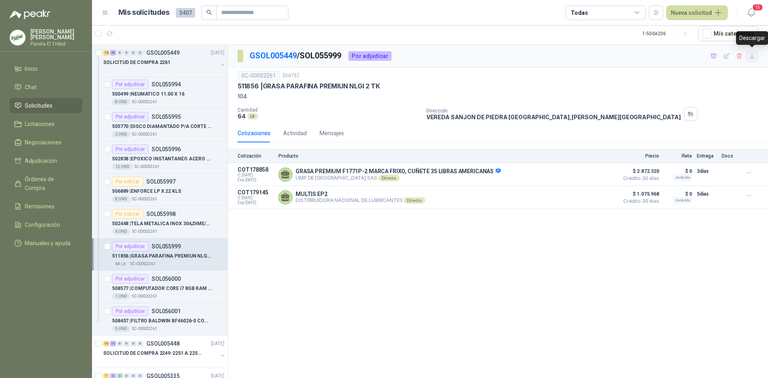
click at [751, 56] on icon "button" at bounding box center [752, 56] width 7 height 7
click at [162, 286] on p "508577 | COMPUTADOR CORE i7 8GB RAM FUENTE 8GB RAM FUENTE 80 PLUS DE 1 TERA" at bounding box center [162, 289] width 100 height 8
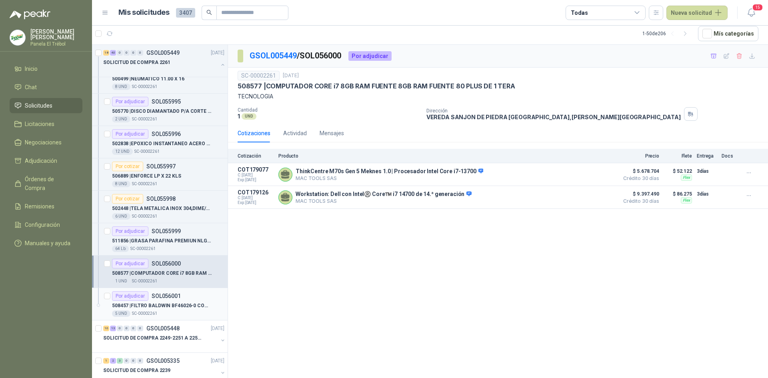
scroll to position [1680, 0]
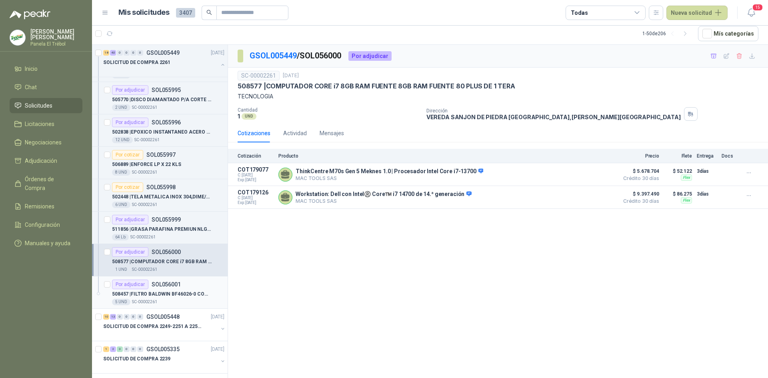
click at [138, 298] on div "508457 | FILTRO [PERSON_NAME] BF46026-0 COMBUSTIBLE" at bounding box center [168, 294] width 112 height 10
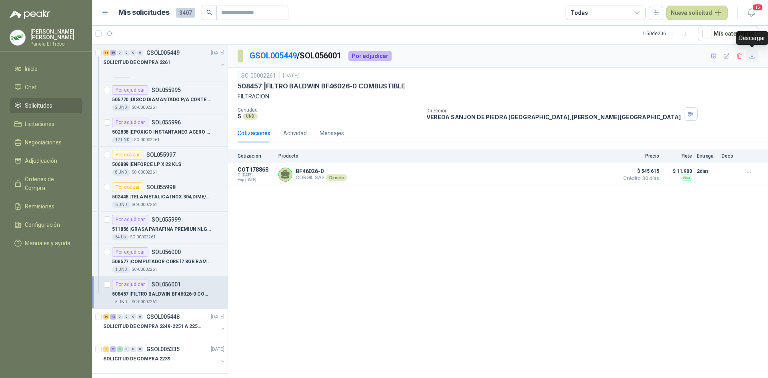
click at [750, 58] on icon "button" at bounding box center [752, 56] width 7 height 7
